Goal: Navigation & Orientation: Find specific page/section

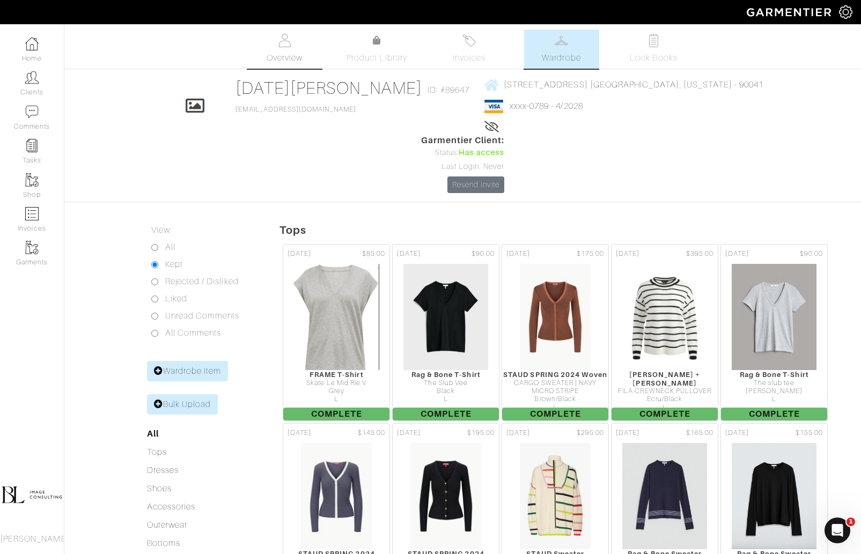
click at [294, 61] on span "Overview" at bounding box center [284, 57] width 36 height 13
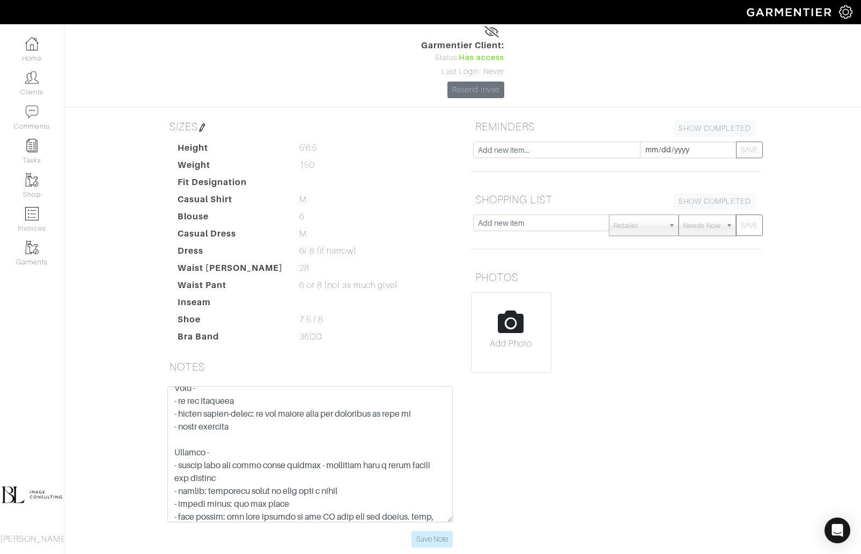
scroll to position [219, 0]
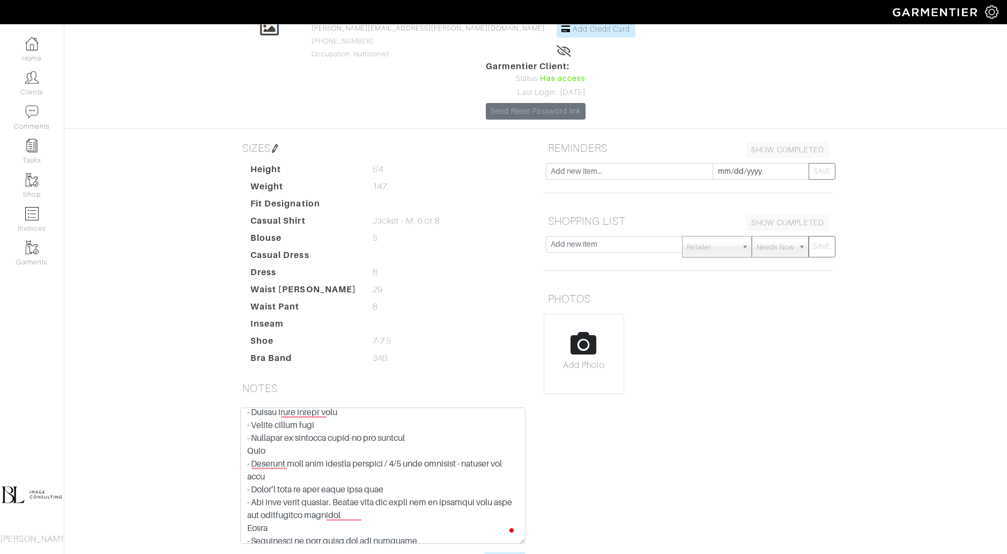
scroll to position [53, 0]
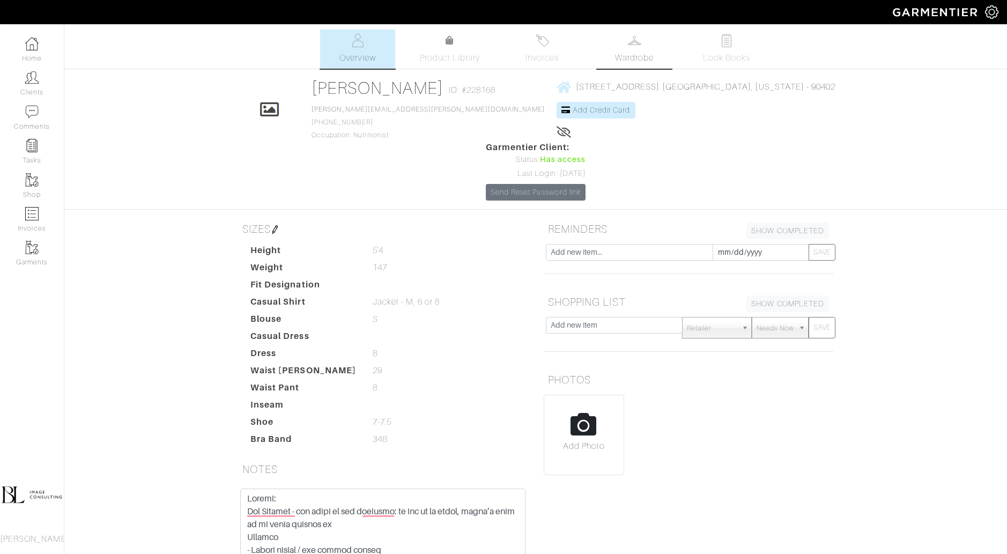
click at [651, 51] on span "Wardrobe" at bounding box center [634, 57] width 39 height 13
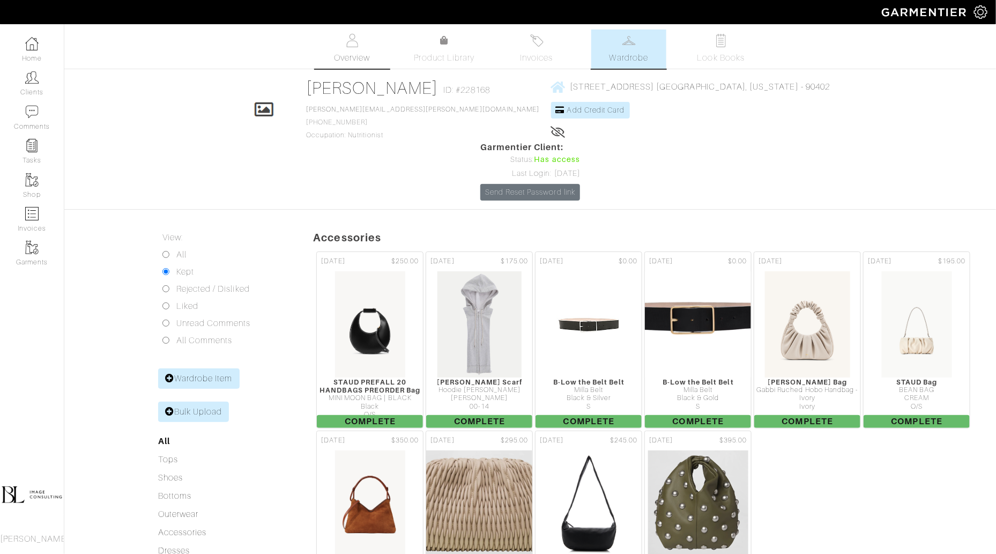
click at [352, 50] on link "Overview" at bounding box center [352, 48] width 75 height 39
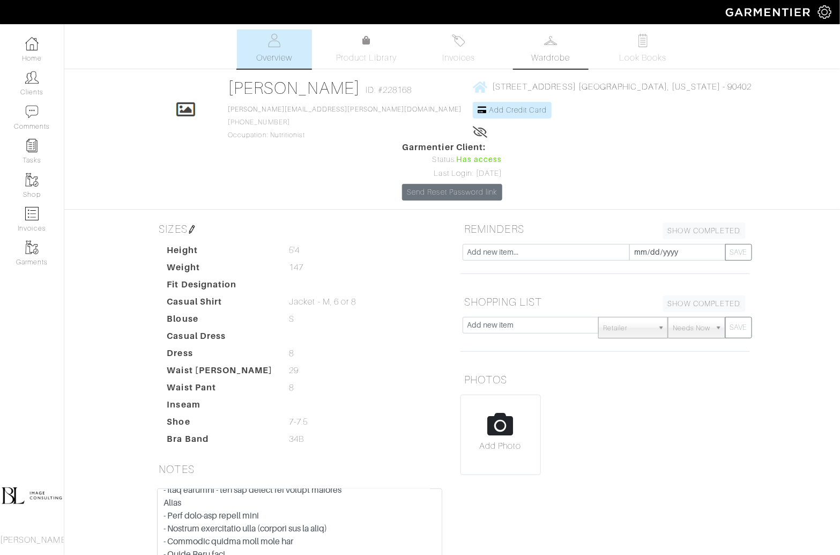
click at [556, 60] on span "Wardrobe" at bounding box center [550, 57] width 39 height 13
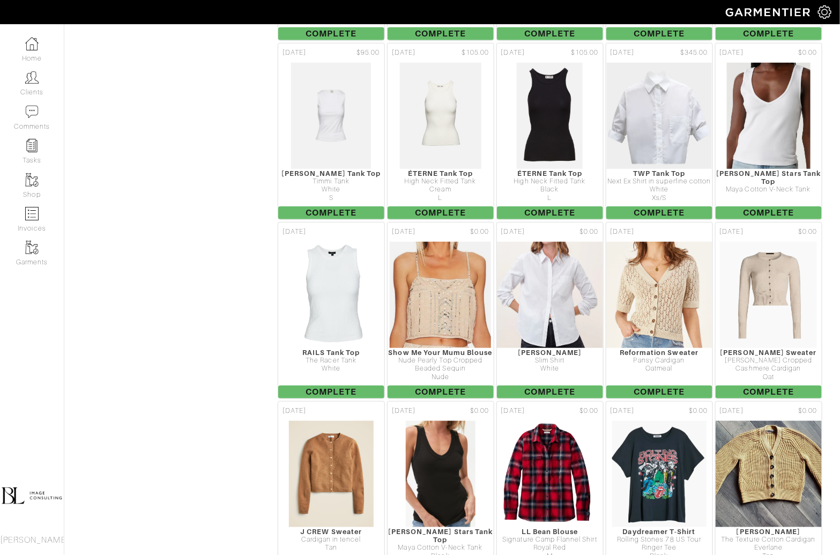
scroll to position [1895, 0]
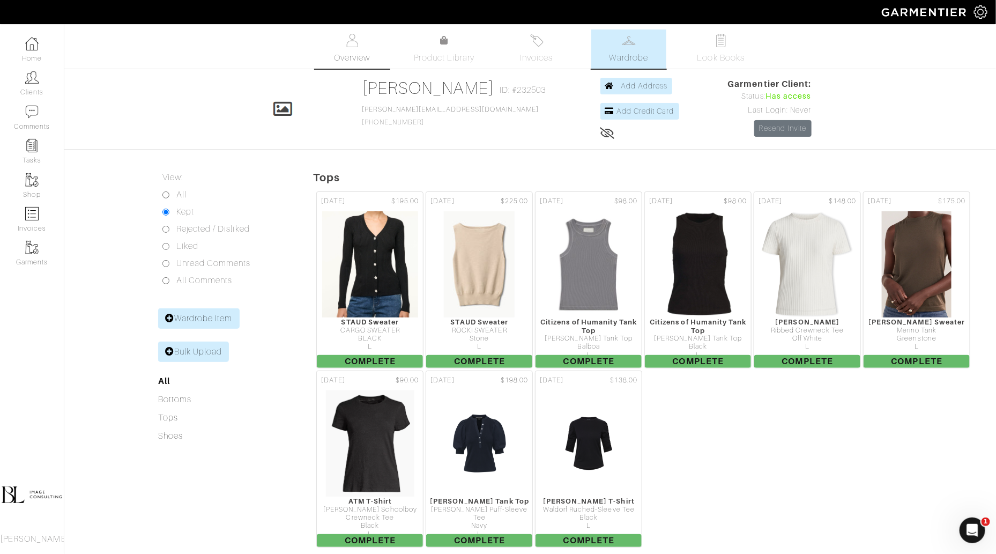
click at [355, 46] on img at bounding box center [352, 40] width 13 height 13
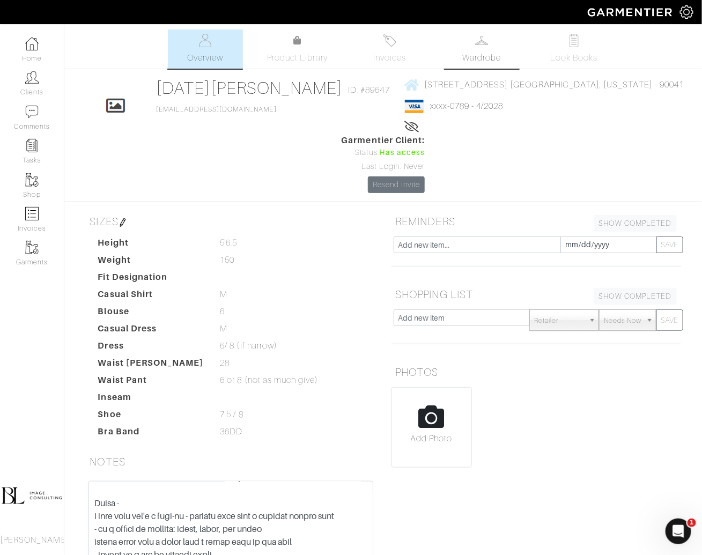
click at [485, 56] on span "Wardrobe" at bounding box center [481, 57] width 39 height 13
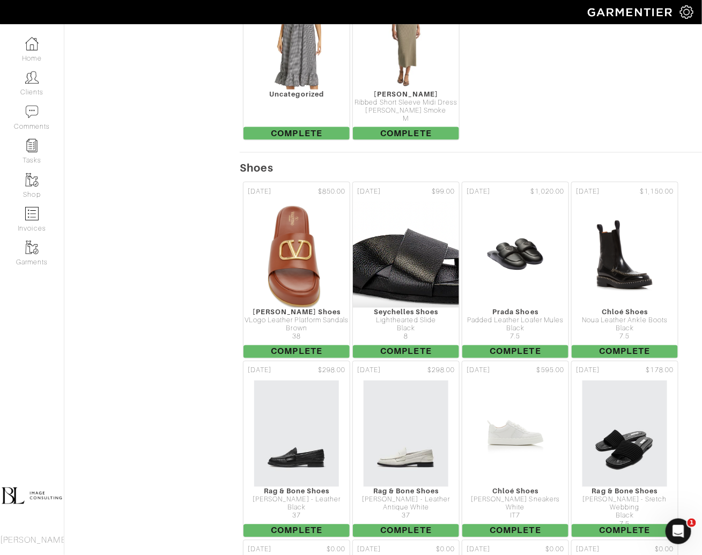
scroll to position [4658, 0]
